Goal: Check status

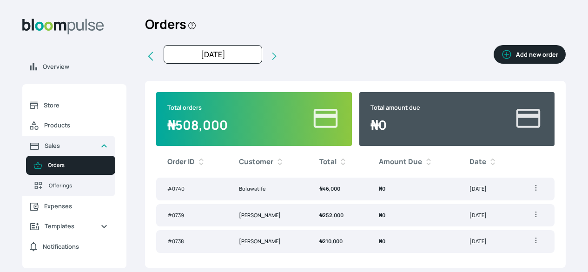
scroll to position [23, 0]
click at [382, 189] on td "₦ 0" at bounding box center [413, 189] width 91 height 23
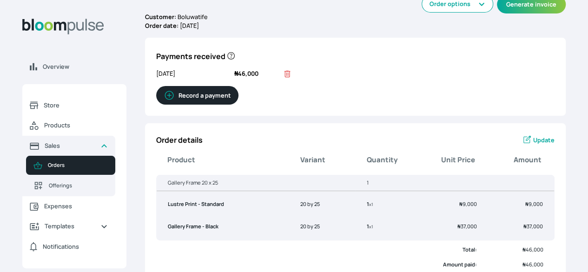
scroll to position [45, 0]
click at [436, 12] on button "Order options" at bounding box center [458, 3] width 72 height 17
click at [538, 44] on div "Overview Store Products Sales Orders Offerings Expenses Templates Notifications…" at bounding box center [294, 91] width 588 height 272
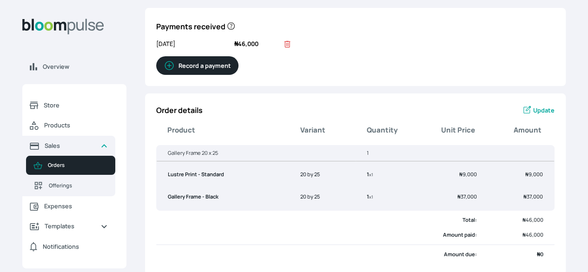
scroll to position [64, 0]
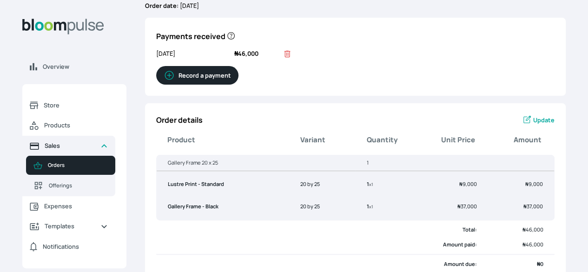
click at [93, 150] on span "Sales" at bounding box center [69, 145] width 48 height 9
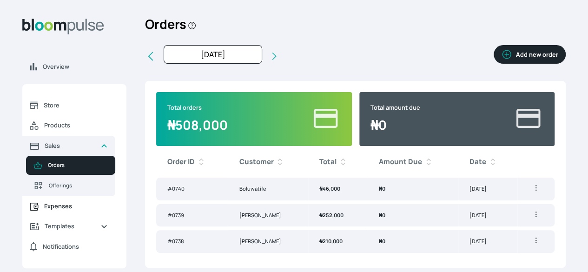
scroll to position [23, 0]
